Goal: Transaction & Acquisition: Purchase product/service

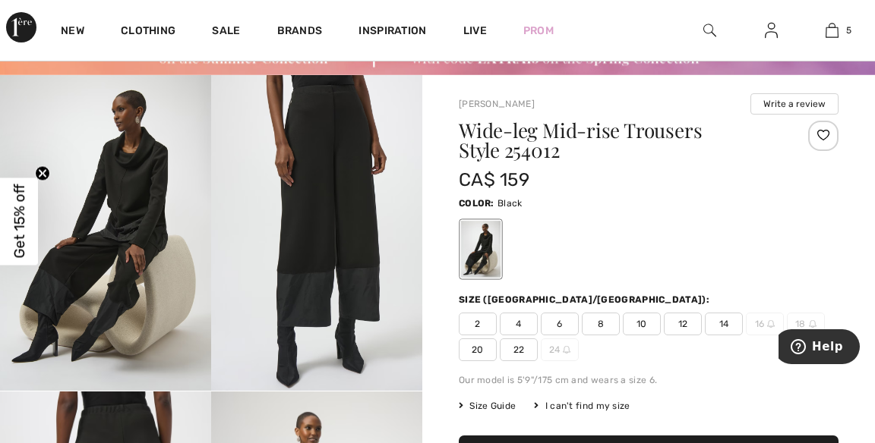
click at [522, 345] on span "22" at bounding box center [519, 350] width 38 height 23
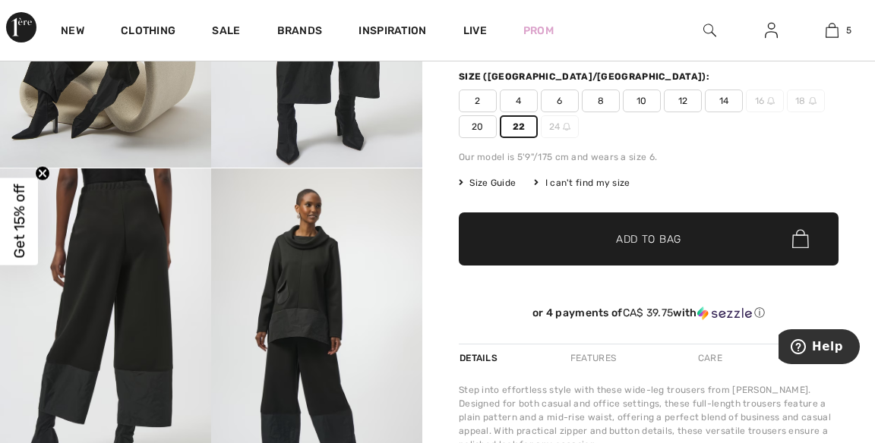
scroll to position [319, 0]
click at [619, 246] on span "✔ Added to Bag Add to Bag" at bounding box center [649, 239] width 380 height 53
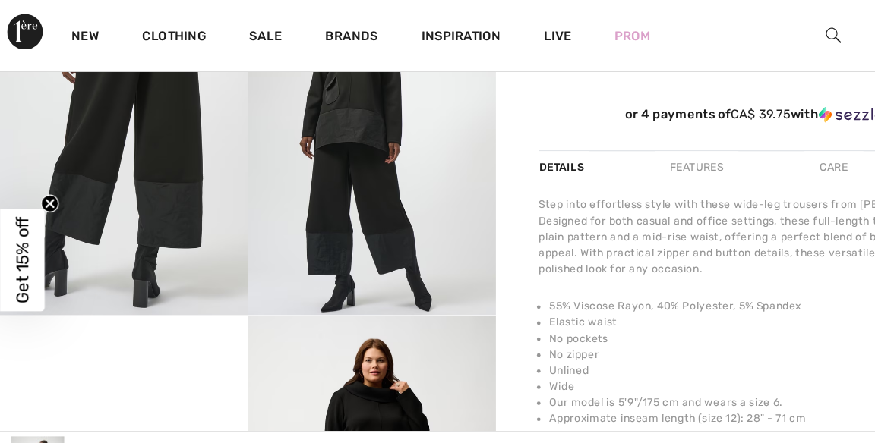
scroll to position [525, 0]
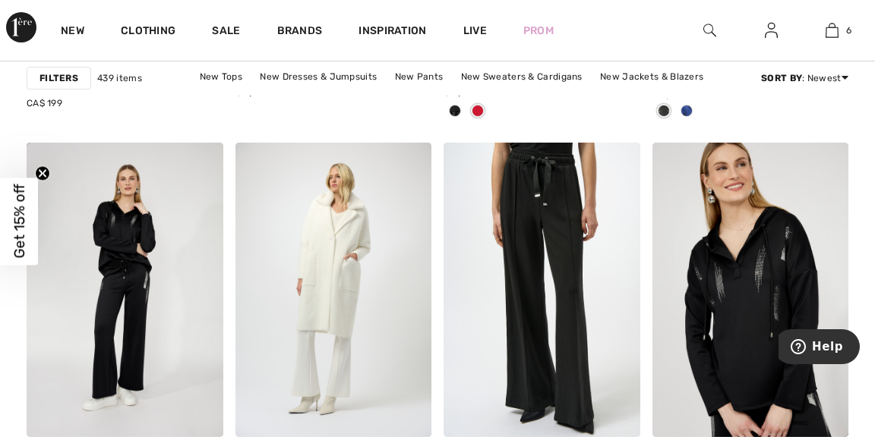
scroll to position [2224, 0]
click at [331, 279] on img at bounding box center [333, 290] width 197 height 295
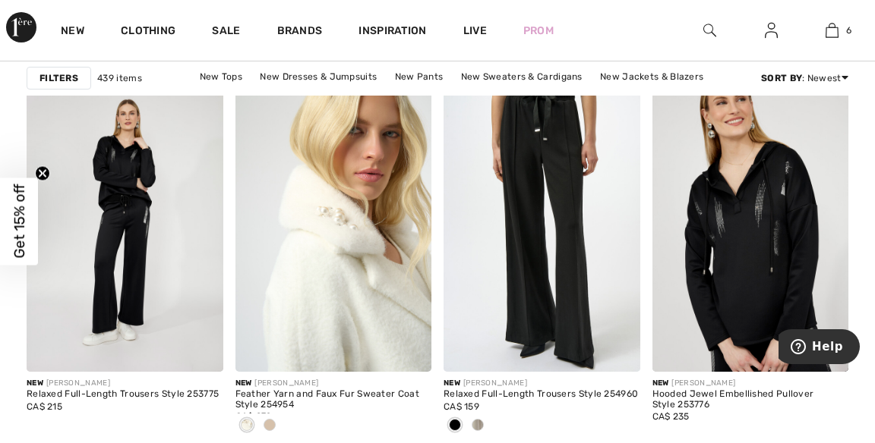
scroll to position [2297, 0]
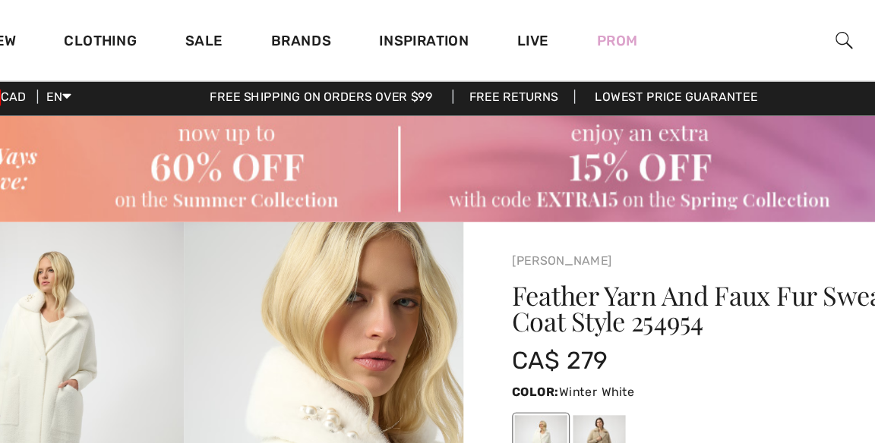
scroll to position [3, 0]
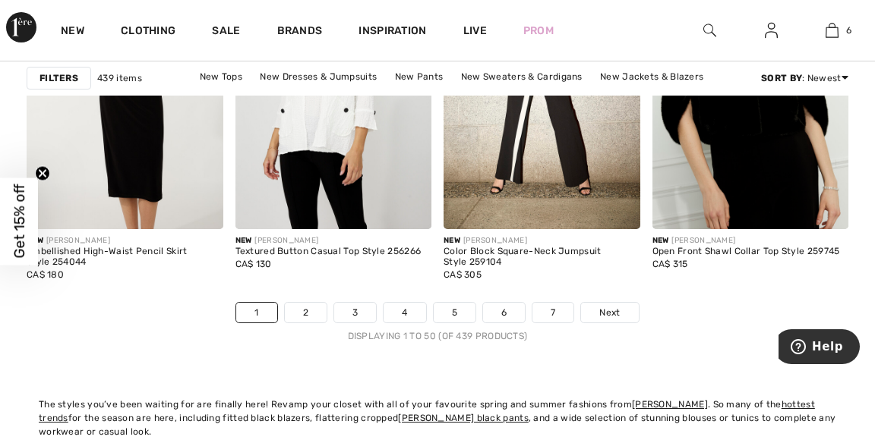
scroll to position [5798, 0]
click at [621, 305] on link "Next" at bounding box center [609, 312] width 57 height 20
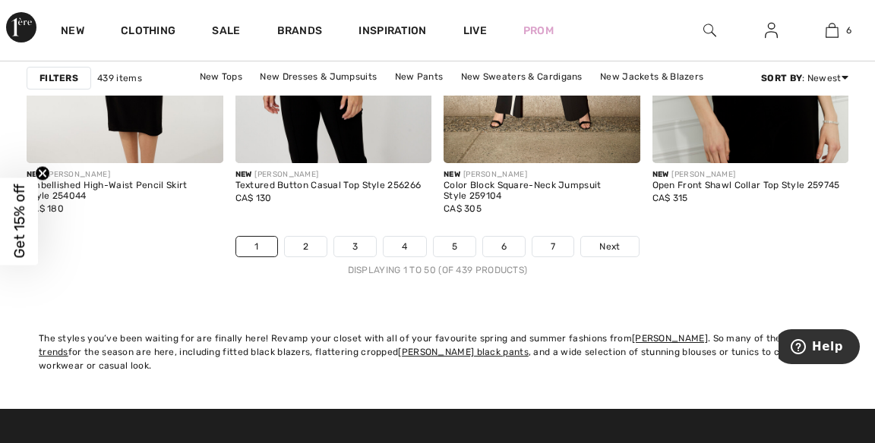
scroll to position [5871, 0]
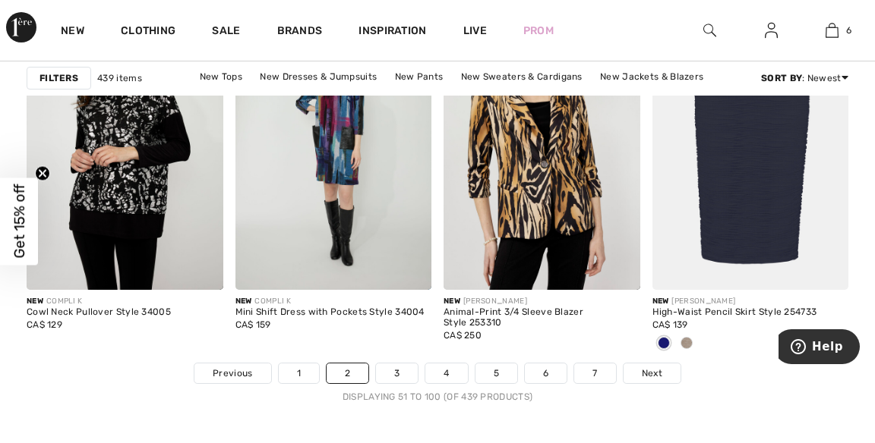
scroll to position [5738, 0]
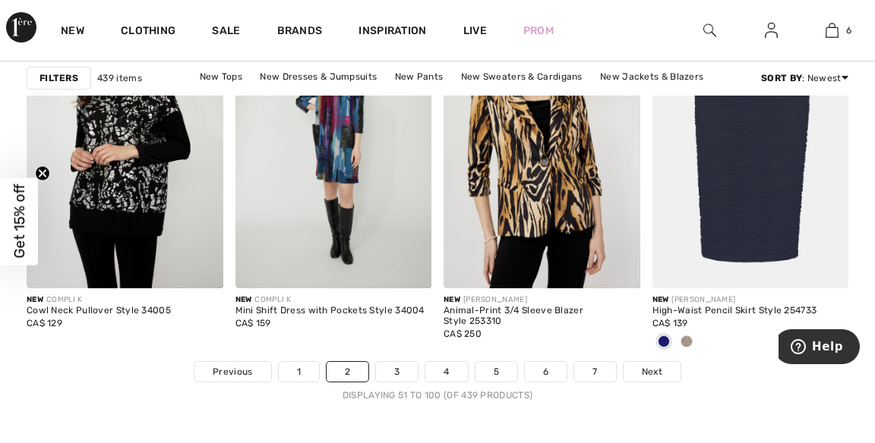
click at [653, 366] on span "Next" at bounding box center [652, 372] width 20 height 14
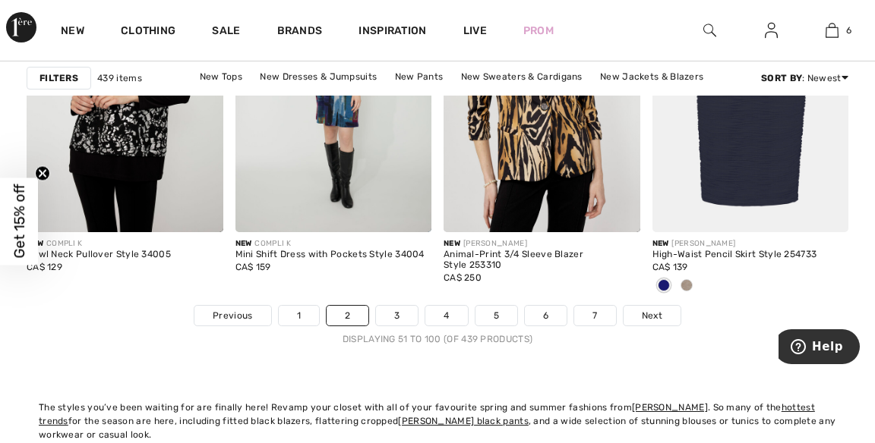
scroll to position [5811, 0]
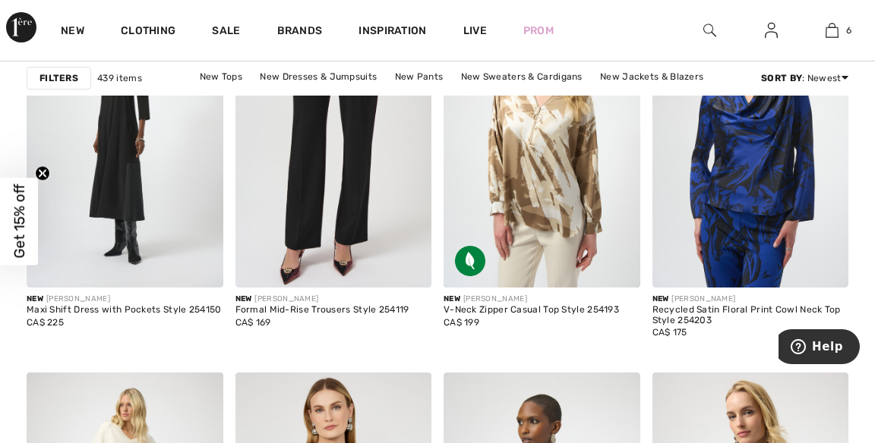
scroll to position [1090, 0]
click at [136, 172] on img at bounding box center [125, 141] width 197 height 295
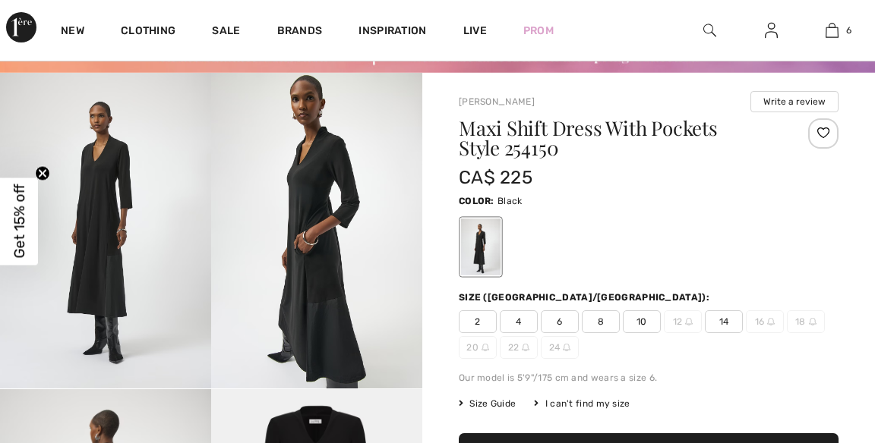
scroll to position [101, 0]
